Goal: Check status

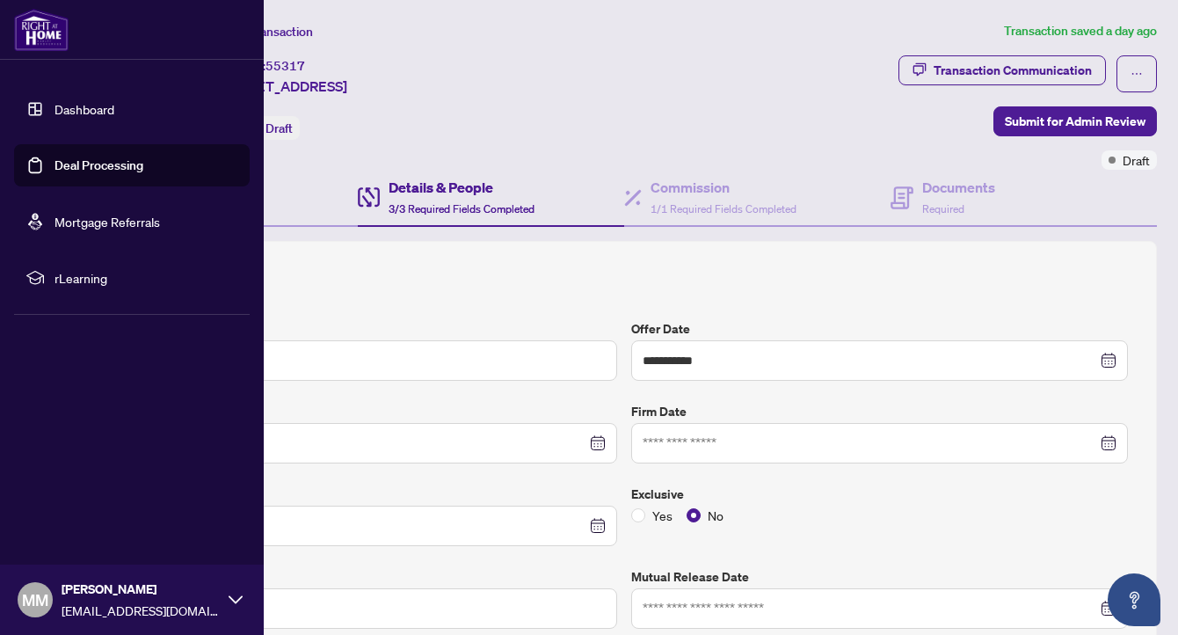
click at [62, 165] on link "Deal Processing" at bounding box center [98, 165] width 89 height 16
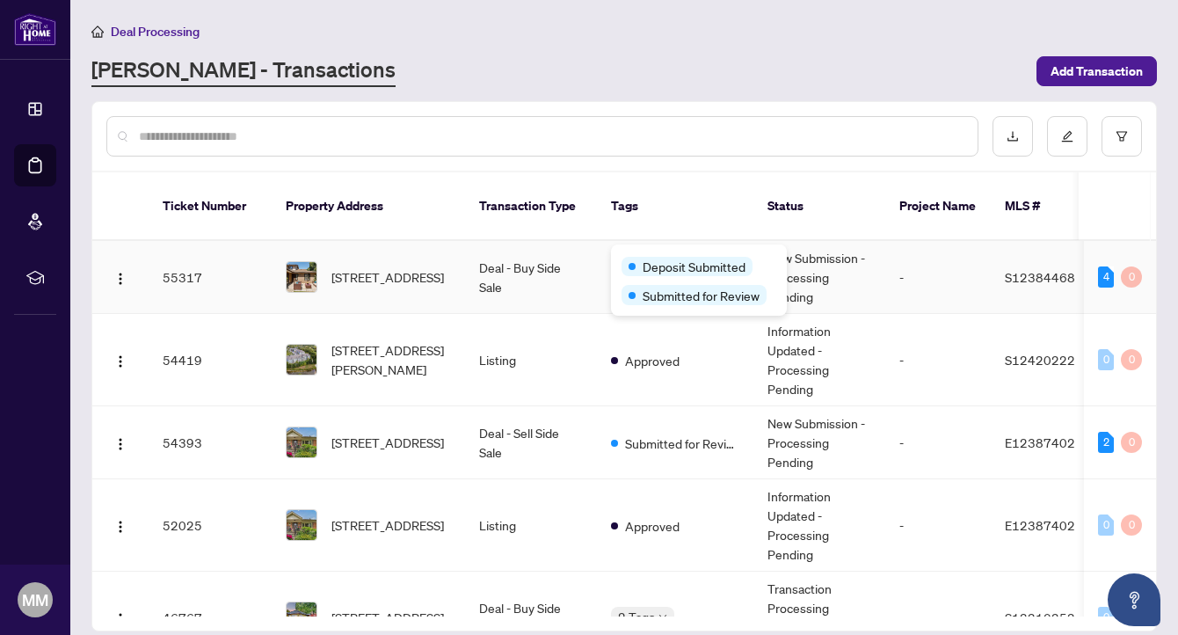
click at [652, 250] on div "Deposit Submitted Submitted for Review" at bounding box center [699, 279] width 176 height 71
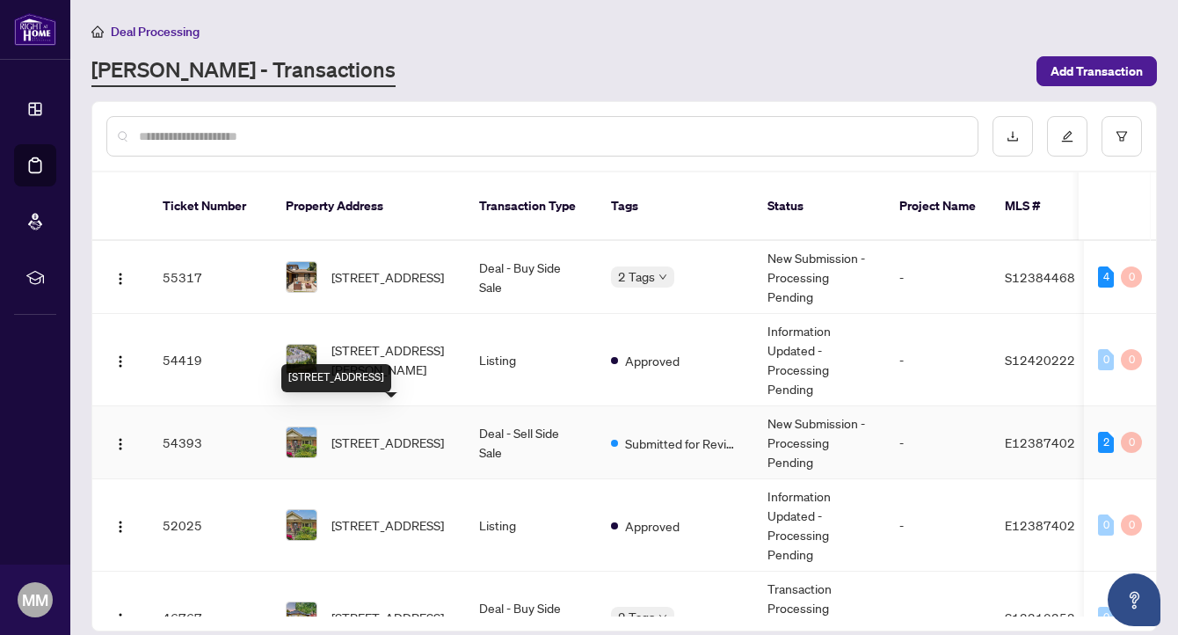
click at [365, 432] on span "[STREET_ADDRESS]" at bounding box center [387, 441] width 112 height 19
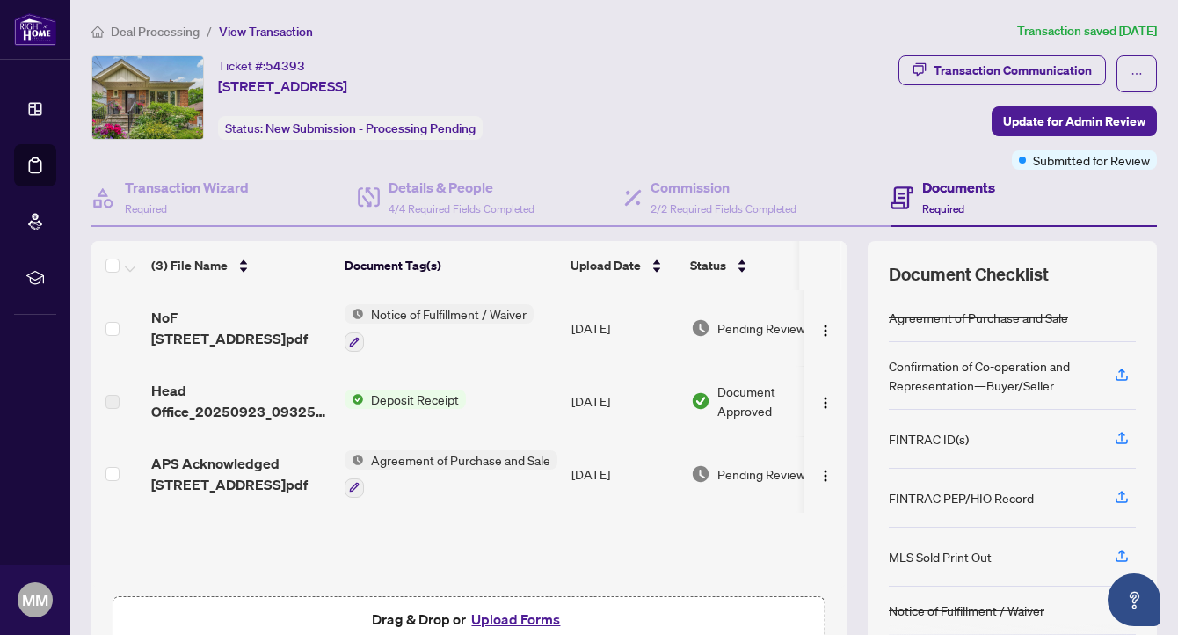
click at [393, 395] on span "Deposit Receipt" at bounding box center [415, 398] width 102 height 19
click at [216, 400] on span "Head Office_20250923_093257.pdf" at bounding box center [240, 401] width 179 height 42
click at [194, 410] on span "Head Office_20250923_093257.pdf" at bounding box center [240, 401] width 179 height 42
click at [162, 400] on span "Head Office_20250923_093257.pdf" at bounding box center [240, 401] width 179 height 42
click at [730, 390] on span "Document Approved" at bounding box center [771, 400] width 109 height 39
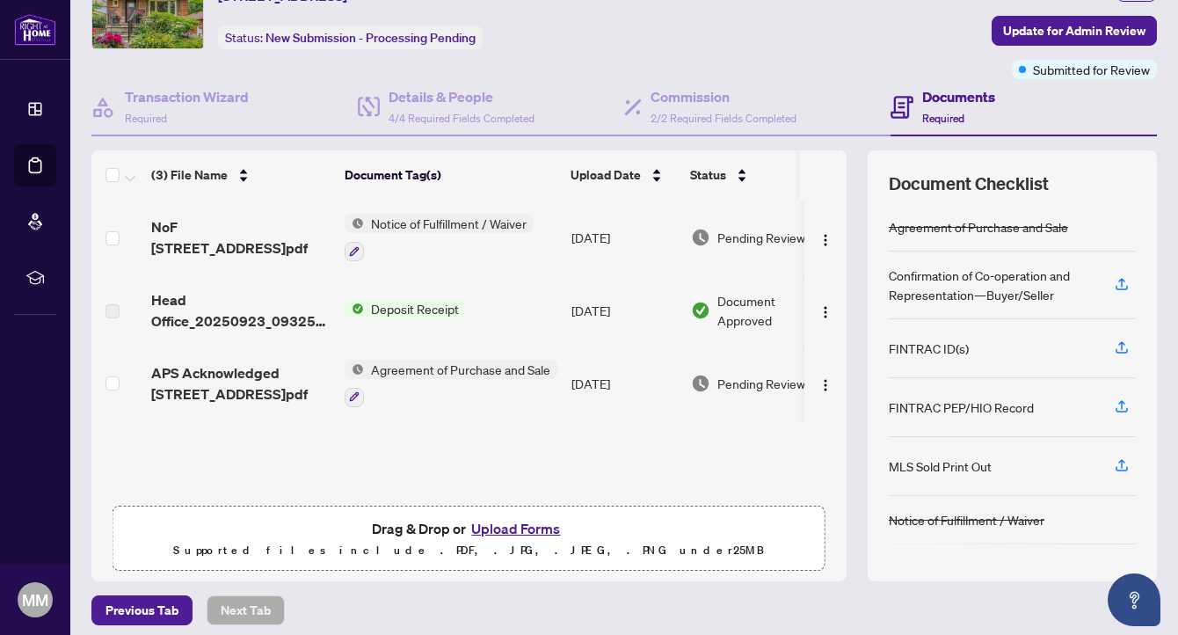
scroll to position [92, 0]
